Goal: Check status: Check status

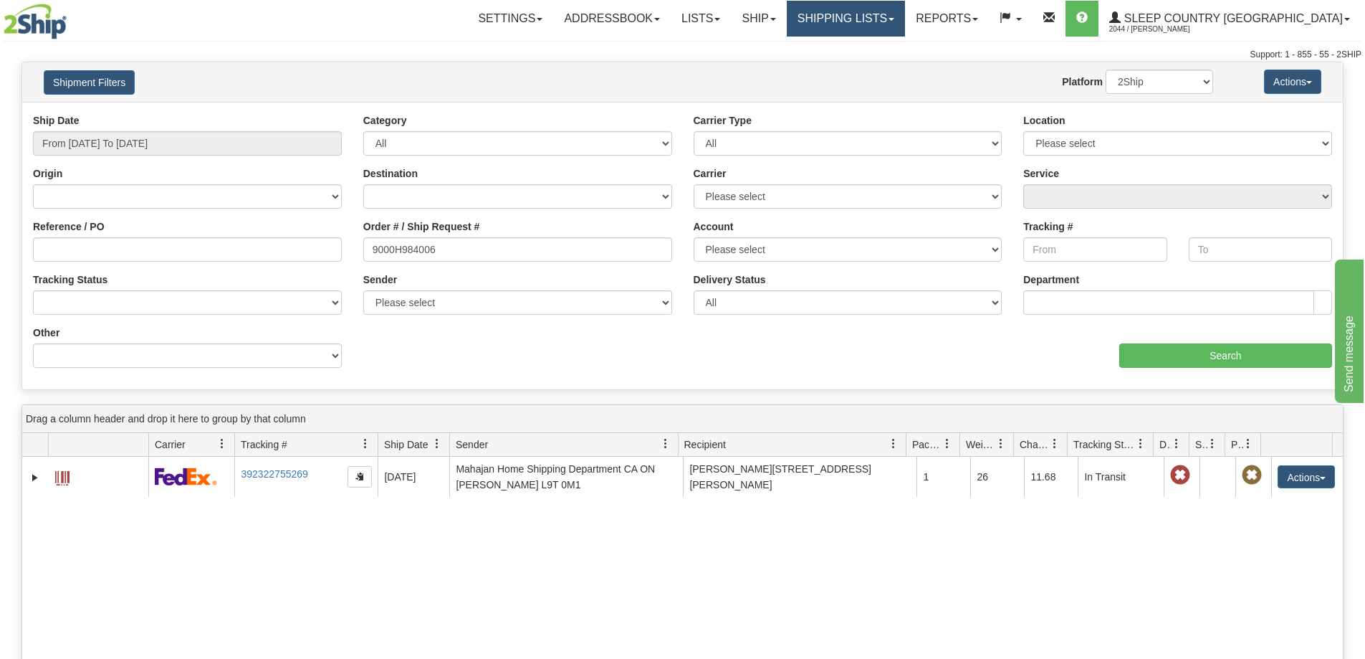
click at [905, 27] on link "Shipping lists" at bounding box center [846, 19] width 118 height 36
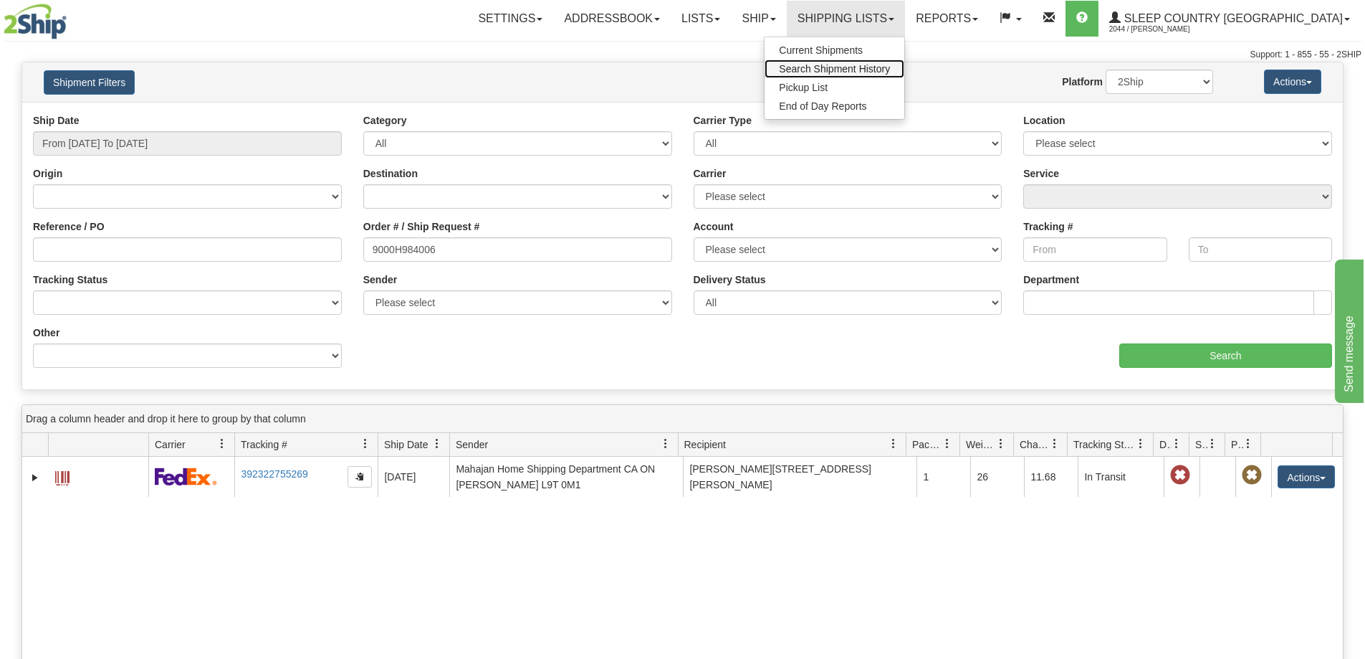
click at [890, 67] on span "Search Shipment History" at bounding box center [834, 68] width 111 height 11
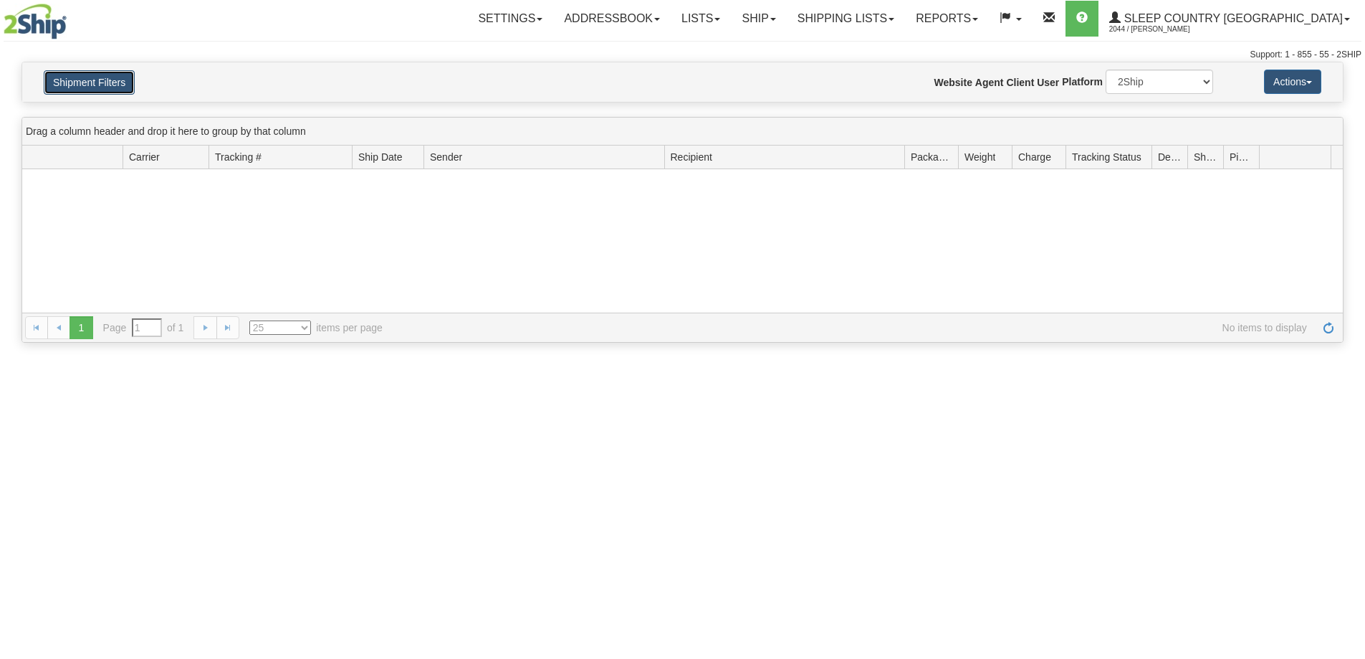
click at [85, 82] on button "Shipment Filters" at bounding box center [89, 82] width 91 height 24
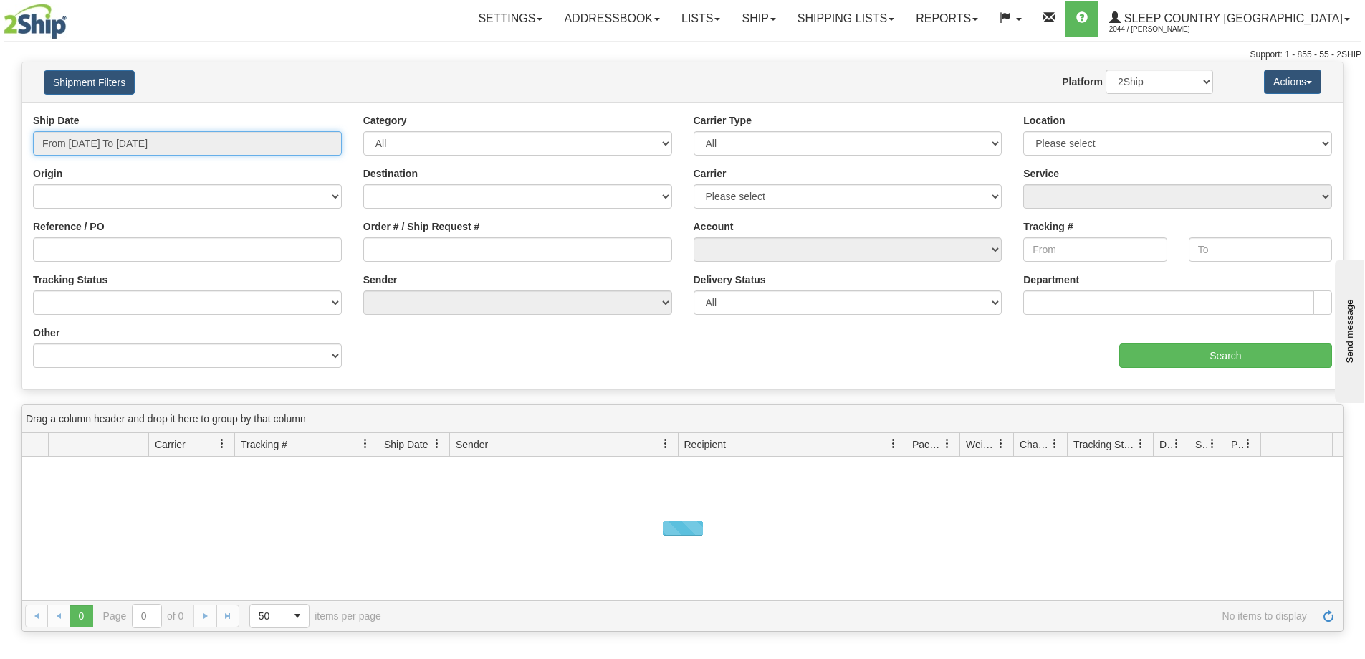
click at [68, 143] on input "From [DATE] To [DATE]" at bounding box center [187, 143] width 309 height 24
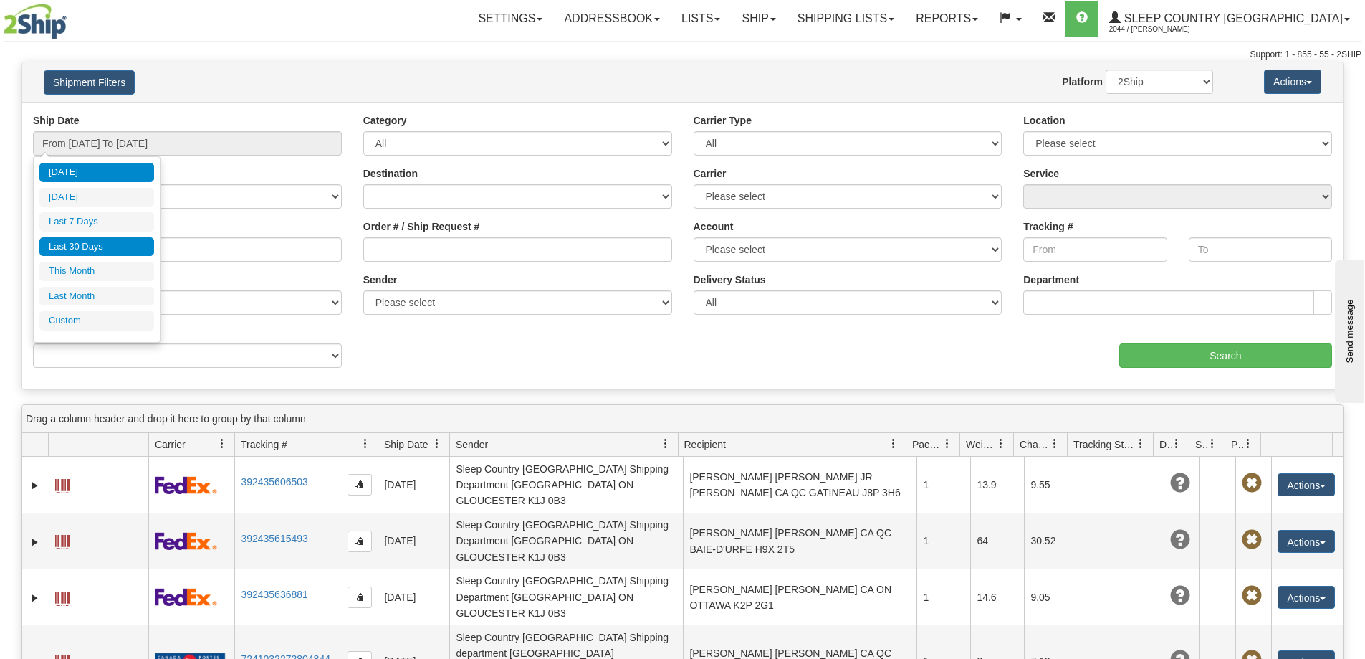
click at [75, 248] on li "Last 30 Days" at bounding box center [96, 246] width 115 height 19
type input "From [DATE] To [DATE]"
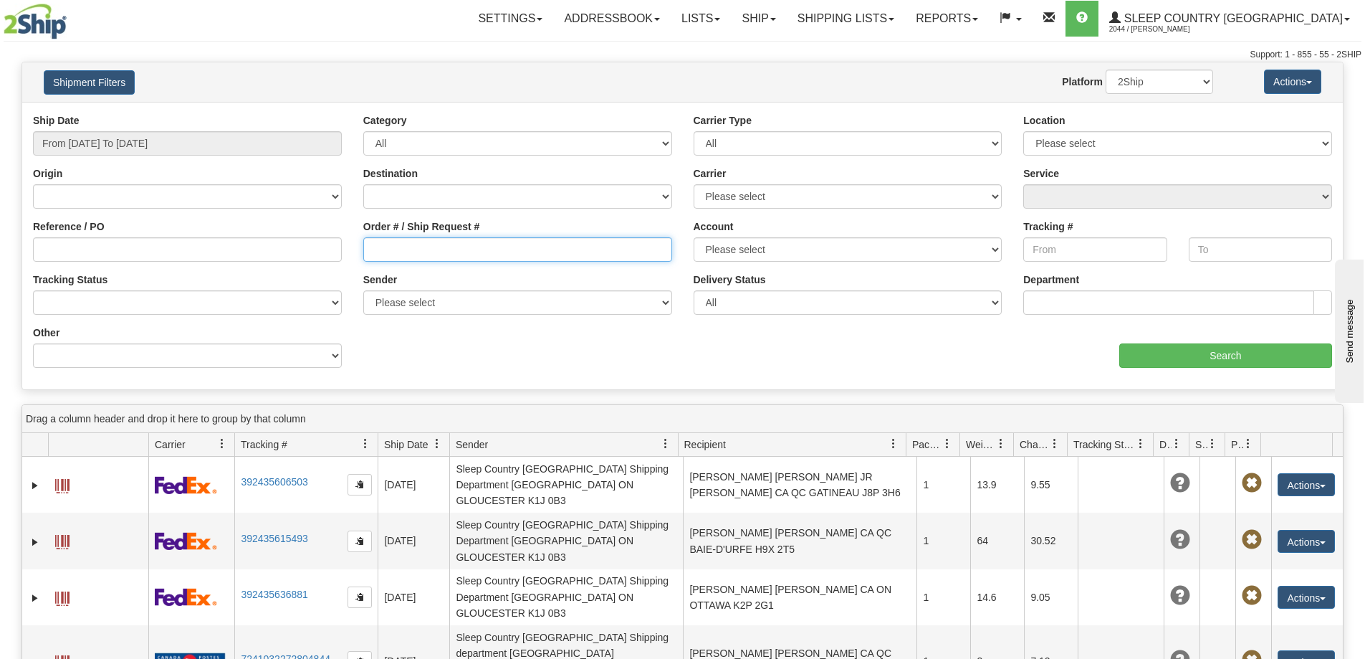
click at [431, 260] on input "Order # / Ship Request #" at bounding box center [517, 249] width 309 height 24
paste input "9000I008682"
type input "9000I008682"
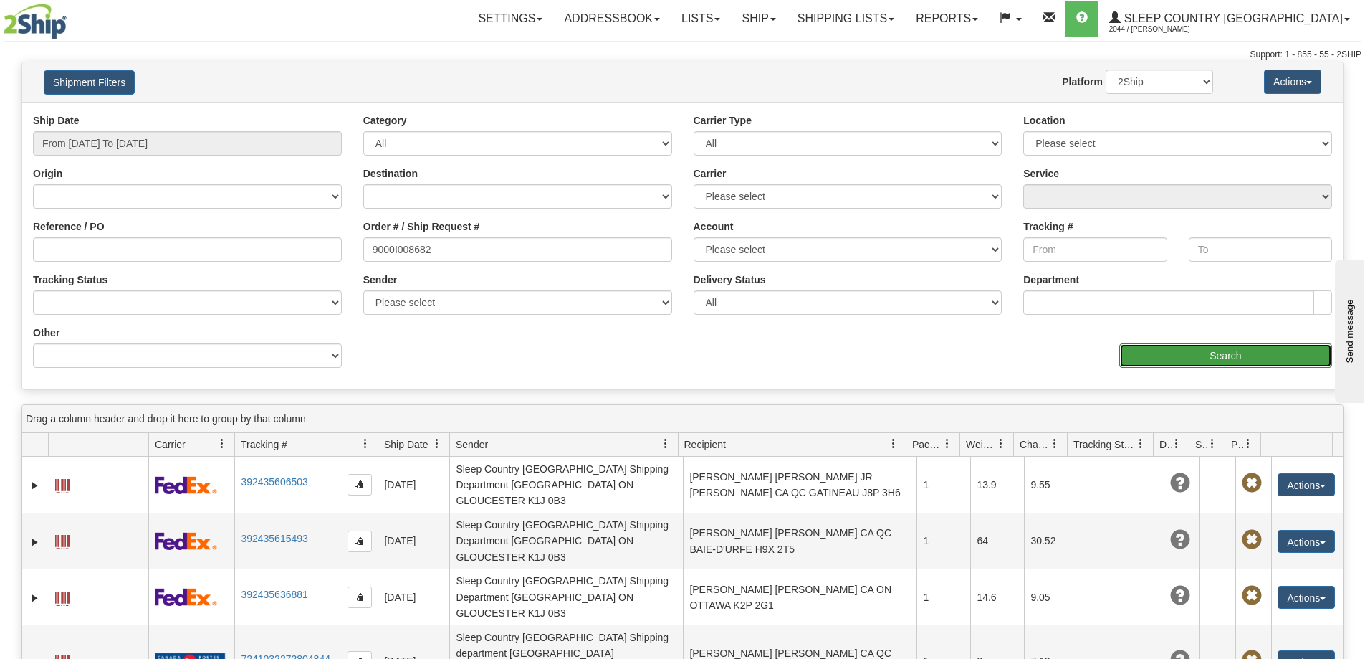
click at [1241, 357] on input "Search" at bounding box center [1225, 355] width 213 height 24
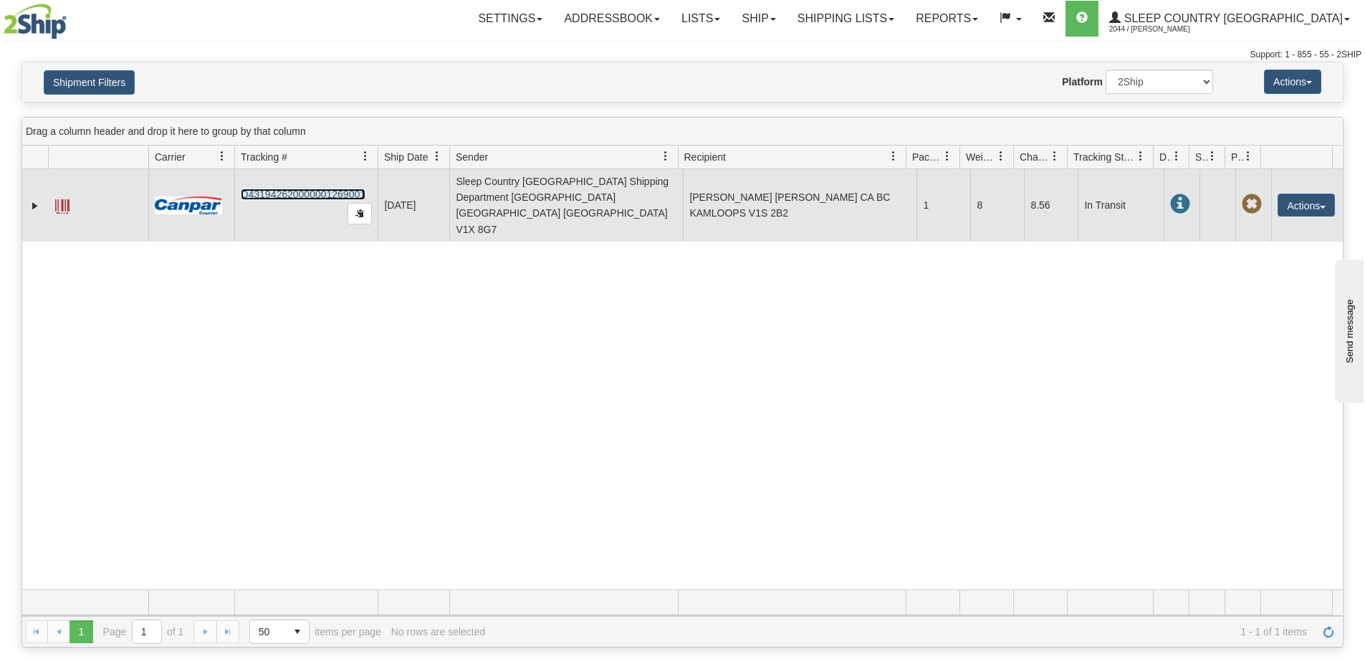
click at [290, 188] on link "D431942620000001269001" at bounding box center [303, 193] width 125 height 11
click at [36, 199] on link "Expand" at bounding box center [35, 206] width 14 height 14
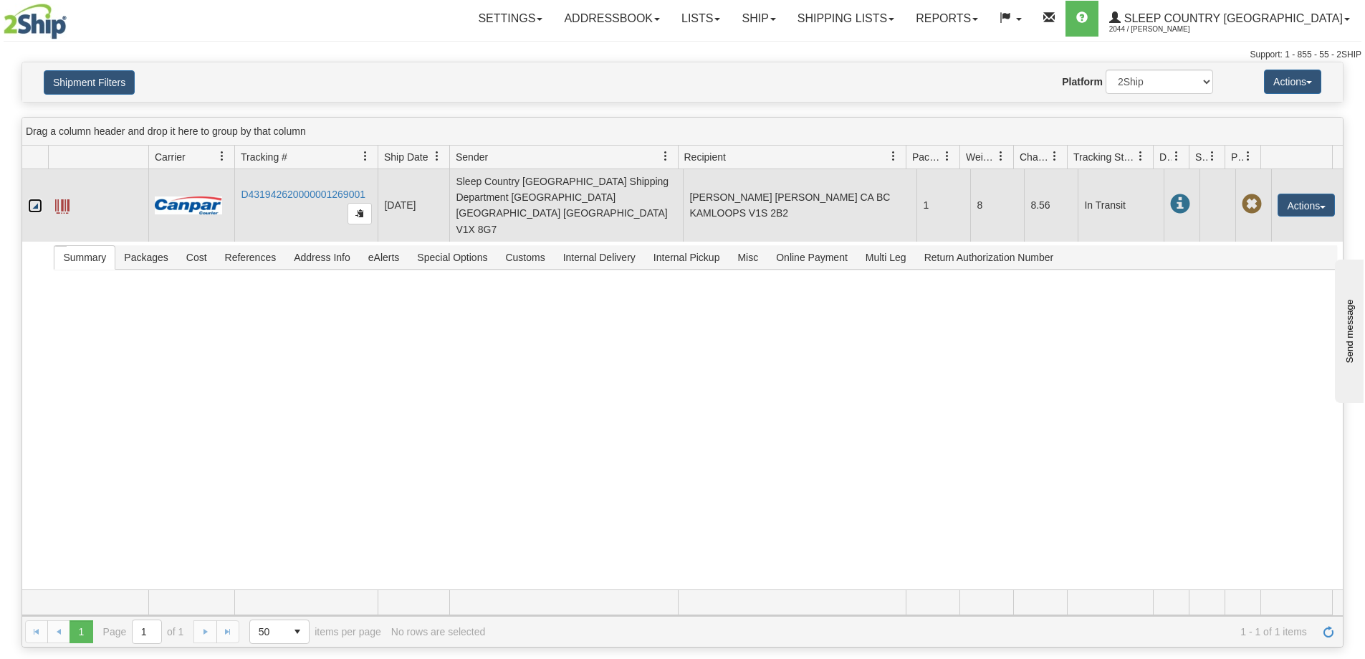
click at [62, 199] on span at bounding box center [62, 206] width 14 height 14
